Goal: Transaction & Acquisition: Book appointment/travel/reservation

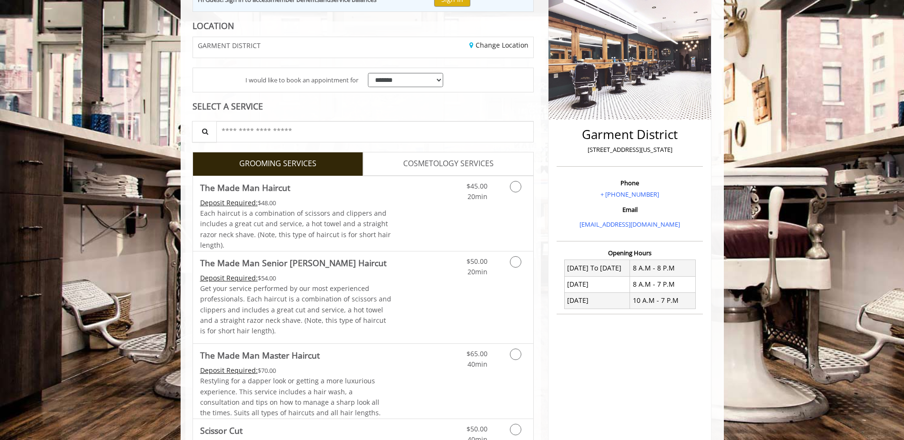
scroll to position [143, 0]
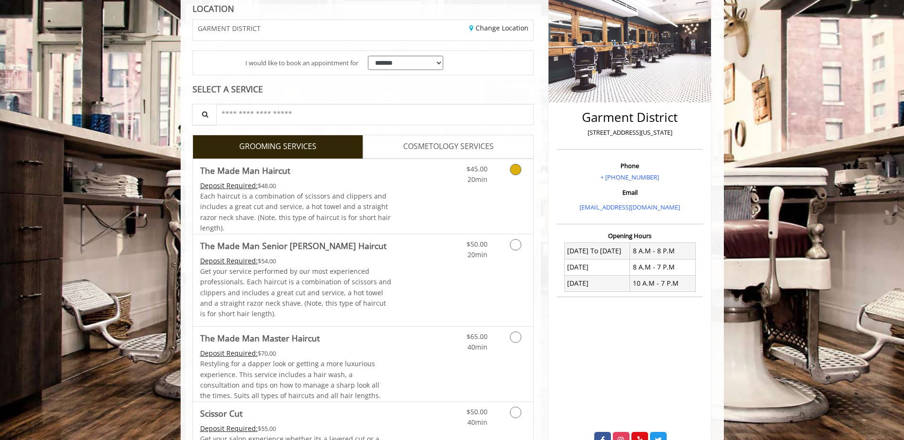
click at [522, 174] on link "Grooming services" at bounding box center [514, 172] width 24 height 26
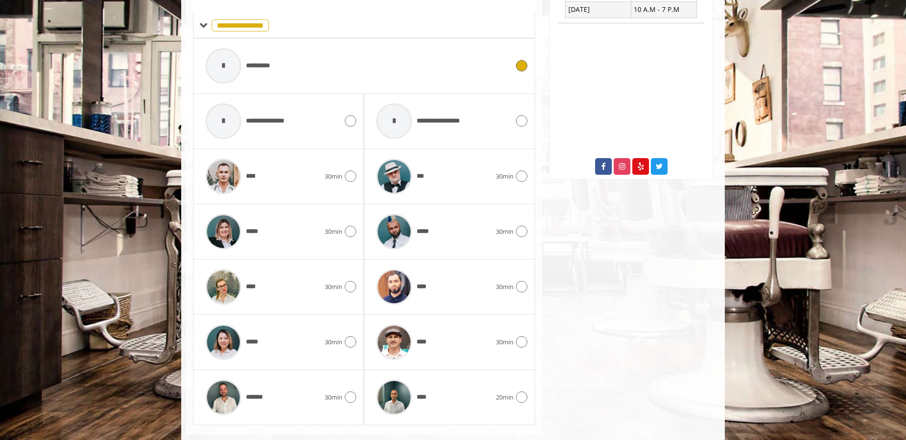
scroll to position [418, 0]
click at [441, 235] on div "*****" at bounding box center [433, 231] width 124 height 45
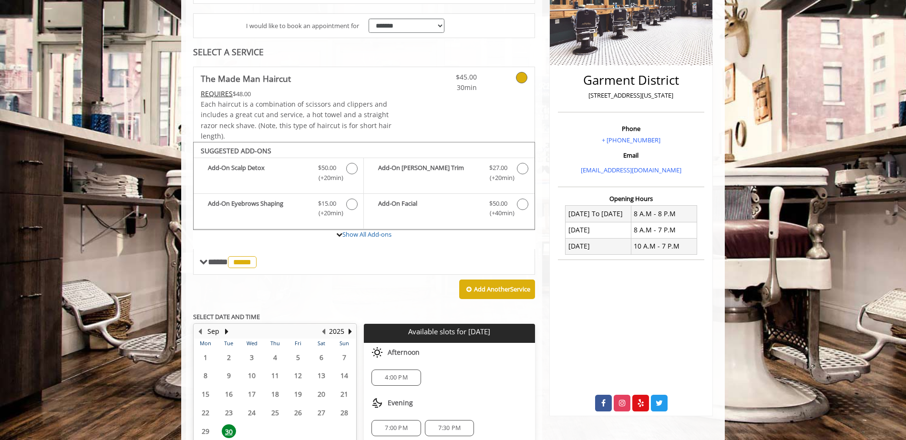
scroll to position [260, 0]
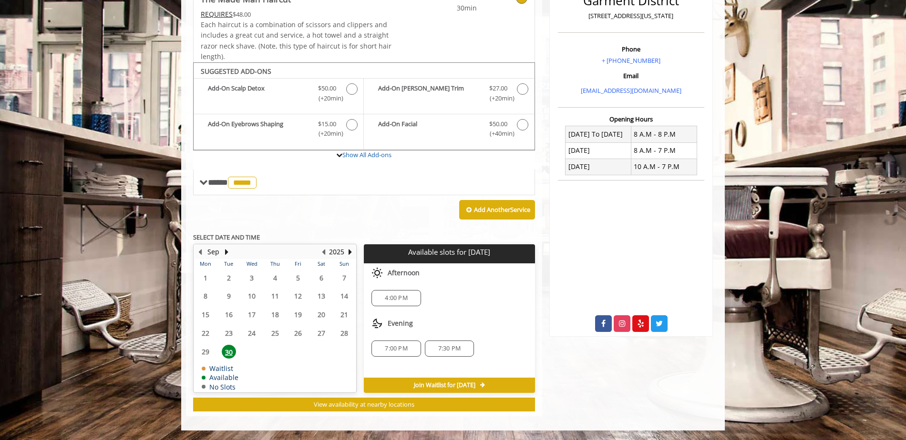
click at [395, 298] on span "4:00 PM" at bounding box center [396, 299] width 22 height 8
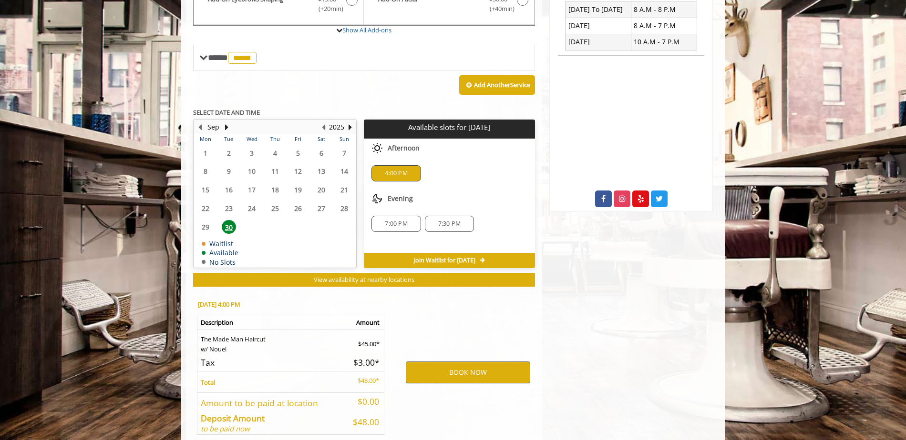
scroll to position [432, 0]
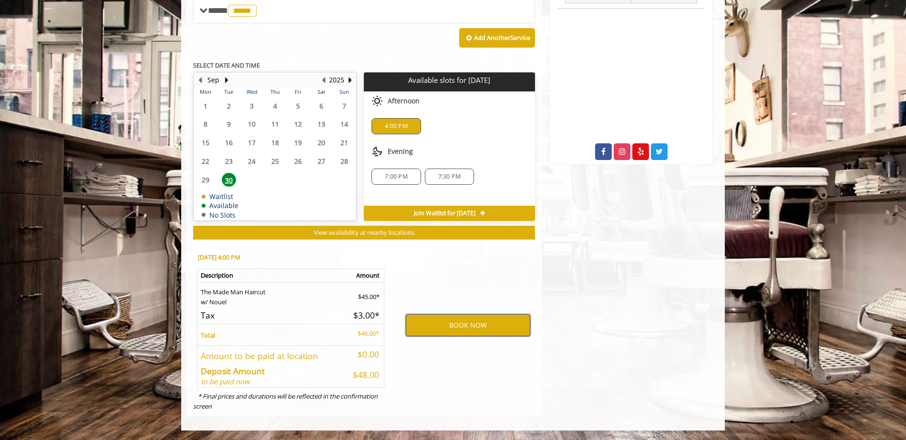
click at [445, 320] on button "BOOK NOW" at bounding box center [468, 326] width 124 height 22
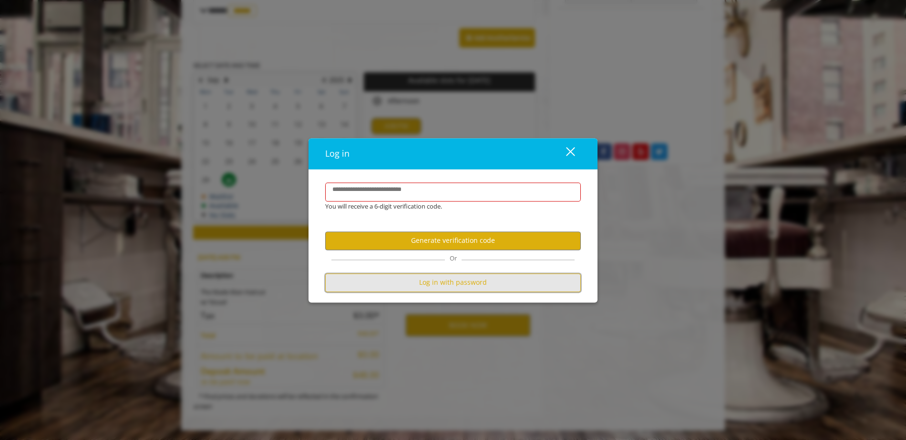
click at [445, 284] on button "Log in with password" at bounding box center [453, 283] width 256 height 19
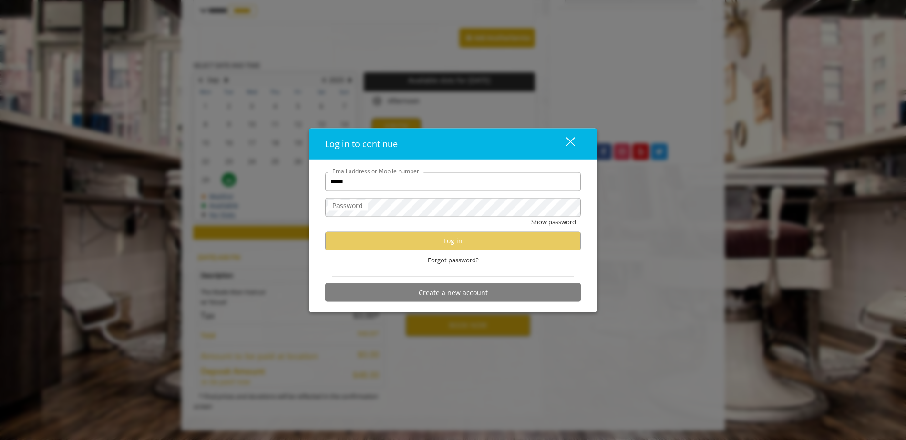
type input "**********"
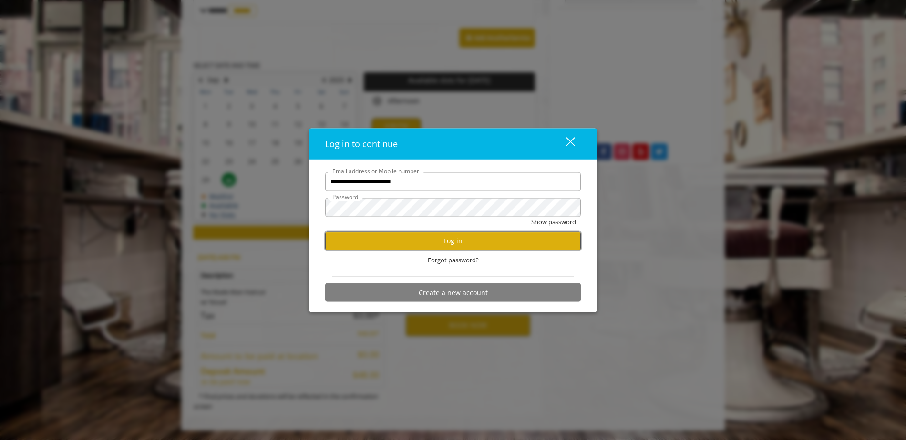
click at [460, 237] on button "Log in" at bounding box center [453, 241] width 256 height 19
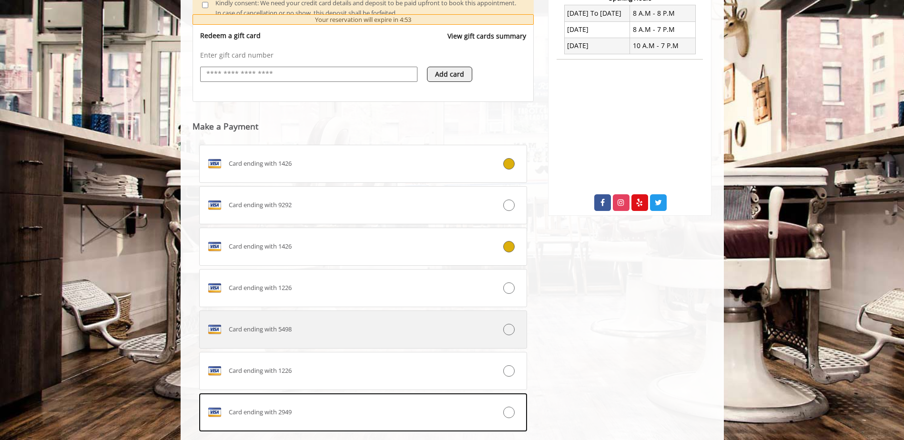
scroll to position [443, 0]
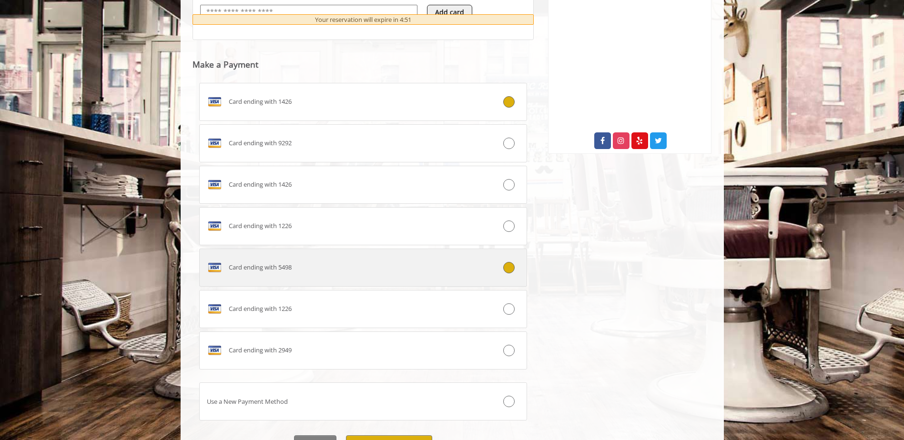
click at [317, 262] on label "Card ending with 5498" at bounding box center [363, 268] width 328 height 38
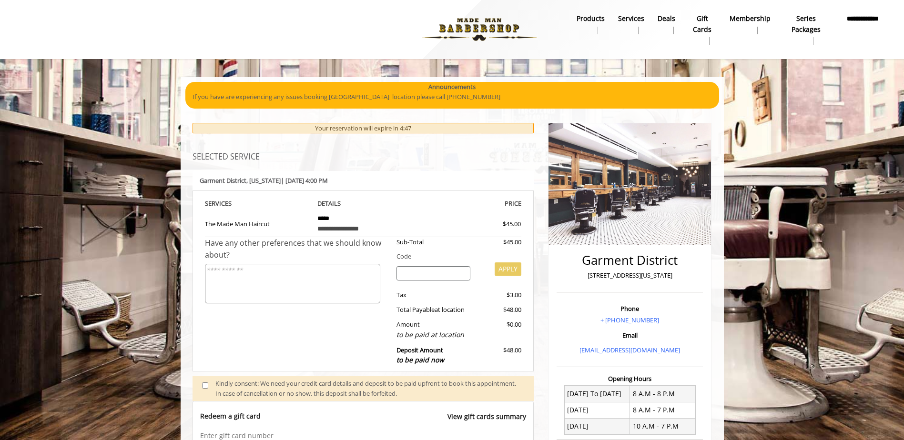
scroll to position [95, 0]
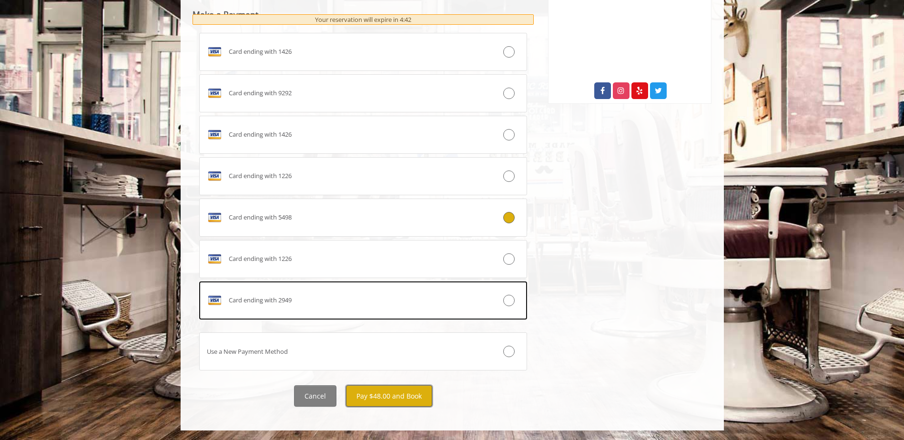
click at [381, 405] on button "Pay $48.00 and Book" at bounding box center [389, 396] width 86 height 21
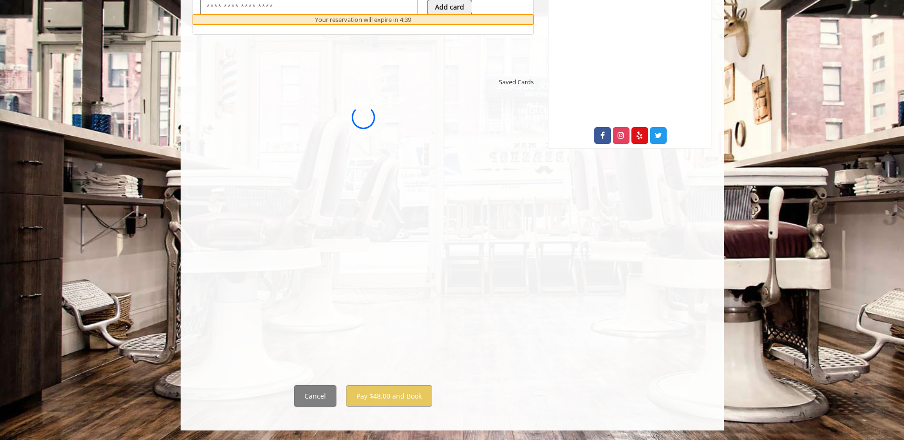
scroll to position [0, 0]
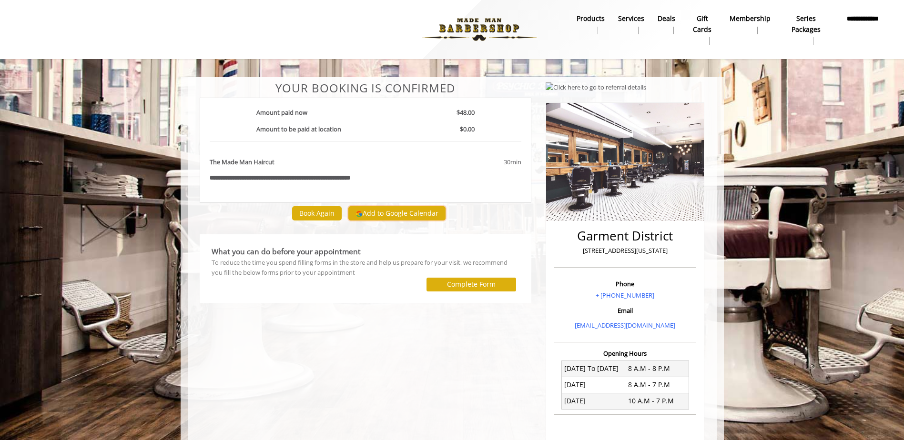
click at [398, 210] on button "Add to Google Calendar" at bounding box center [396, 213] width 97 height 14
